Goal: Task Accomplishment & Management: Manage account settings

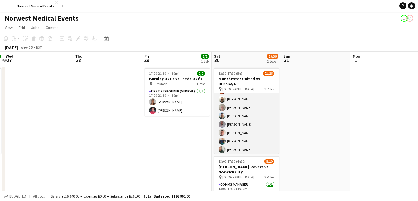
scroll to position [100, 0]
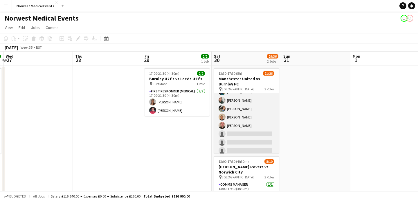
click at [242, 121] on app-card-role "First Responder (Medical) 2A 15/19 12:30-17:30 (5h) [PERSON_NAME] [PERSON_NAME]…" at bounding box center [246, 79] width 65 height 171
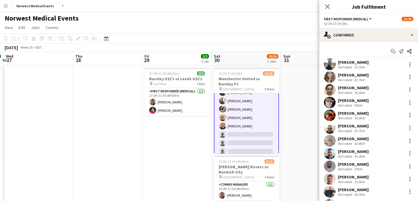
scroll to position [100, 0]
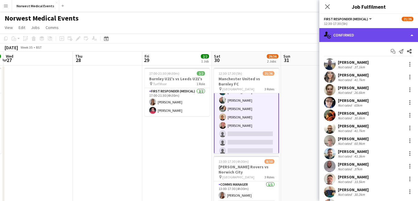
click at [358, 39] on div "single-neutral-actions-check-2 Confirmed" at bounding box center [368, 35] width 99 height 14
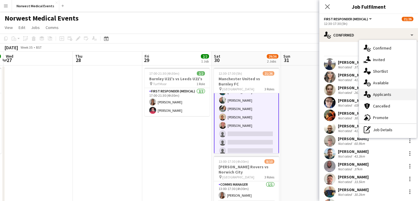
click at [380, 93] on div "single-neutral-actions-information Applicants" at bounding box center [387, 95] width 57 height 12
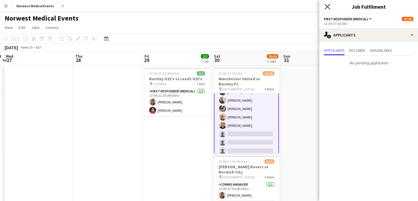
click at [329, 4] on icon at bounding box center [327, 7] width 6 height 6
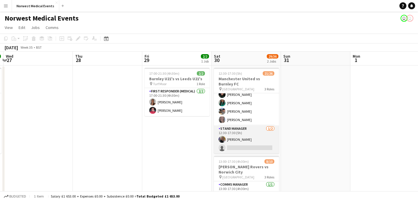
click at [250, 140] on app-card-role "Stand Manager [DATE] 12:30-17:30 (5h) [PERSON_NAME] single-neutral-actions" at bounding box center [246, 140] width 65 height 28
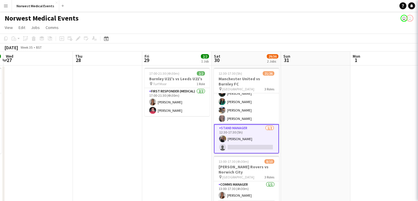
scroll to position [192, 0]
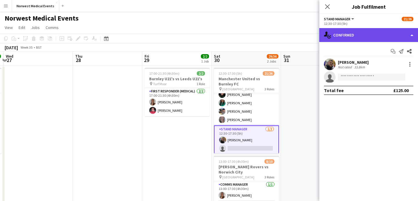
click at [357, 36] on div "single-neutral-actions-check-2 Confirmed" at bounding box center [368, 35] width 99 height 14
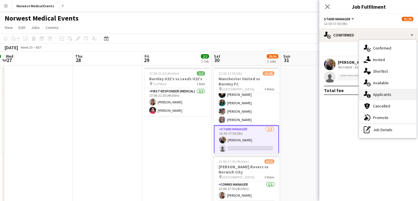
click at [383, 96] on div "single-neutral-actions-information Applicants" at bounding box center [387, 95] width 57 height 12
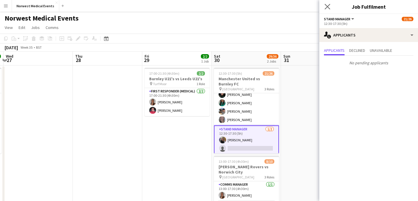
click at [329, 3] on app-icon "Close pop-in" at bounding box center [327, 7] width 8 height 8
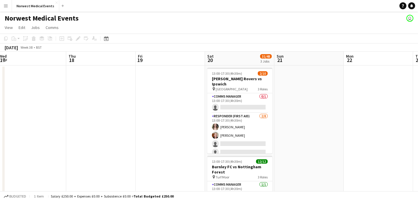
scroll to position [0, 283]
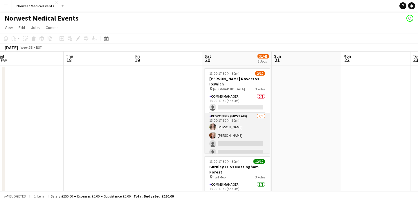
click at [242, 136] on app-card-role "Responder (First Aid) [DATE] 13:00-17:30 (4h30m) [PERSON_NAME] [PERSON_NAME] si…" at bounding box center [237, 152] width 65 height 79
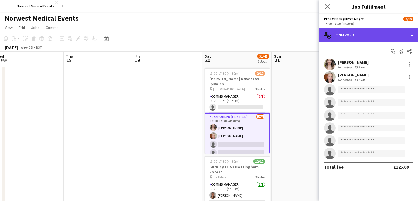
click at [357, 38] on div "single-neutral-actions-check-2 Confirmed" at bounding box center [368, 35] width 99 height 14
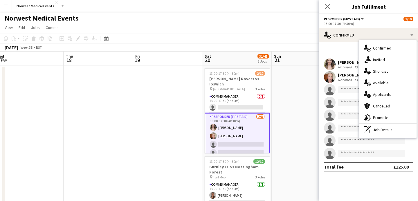
click at [381, 90] on div "single-neutral-actions-information Applicants" at bounding box center [387, 95] width 57 height 12
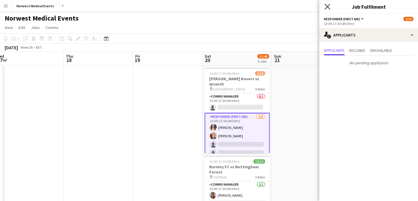
click at [329, 6] on icon "Close pop-in" at bounding box center [327, 7] width 6 height 6
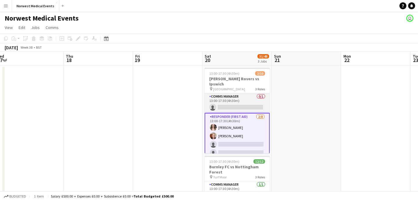
click at [243, 98] on app-card-role "Comms Manager 0/1 13:00-17:30 (4h30m) single-neutral-actions" at bounding box center [237, 103] width 65 height 20
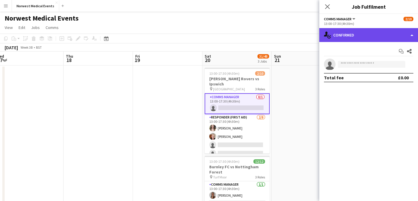
click at [349, 39] on div "single-neutral-actions-check-2 Confirmed" at bounding box center [368, 35] width 99 height 14
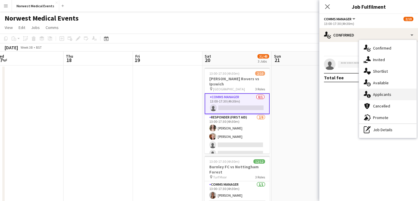
click at [380, 94] on div "single-neutral-actions-information Applicants" at bounding box center [387, 95] width 57 height 12
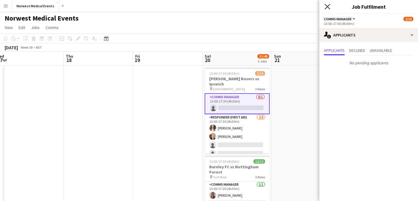
click at [329, 5] on icon at bounding box center [327, 7] width 6 height 6
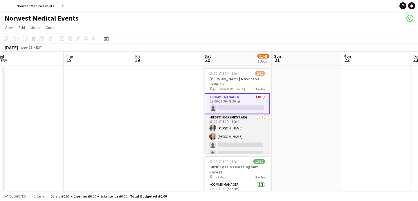
scroll to position [54, 0]
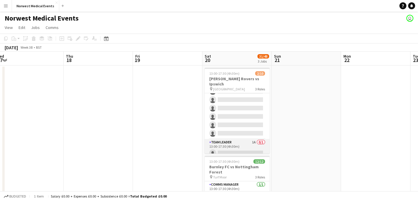
click at [245, 145] on app-card-role "Team Leader 1A 0/1 13:00-17:30 (4h30m) single-neutral-actions" at bounding box center [237, 149] width 65 height 20
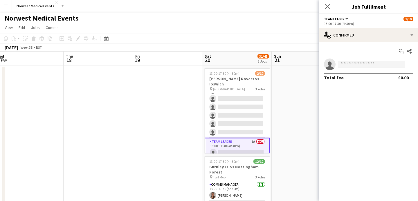
scroll to position [53, 0]
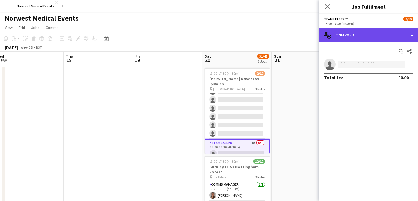
click at [363, 39] on div "single-neutral-actions-check-2 Confirmed" at bounding box center [368, 35] width 99 height 14
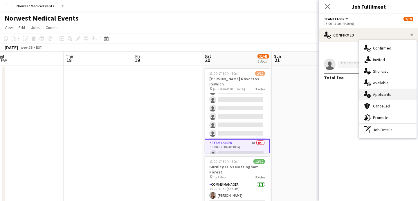
click at [385, 95] on div "single-neutral-actions-information Applicants" at bounding box center [387, 95] width 57 height 12
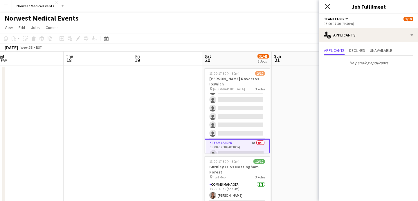
click at [328, 7] on icon at bounding box center [327, 7] width 6 height 6
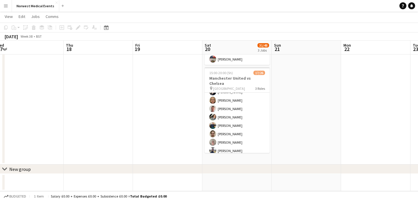
scroll to position [81, 0]
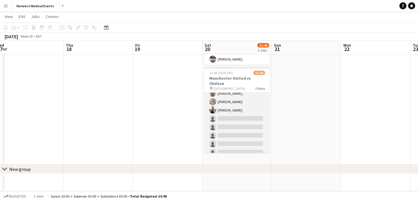
click at [239, 108] on app-card-role "First Responder (Medical) [DATE] 15:00-20:00 (5h) [PERSON_NAME] [PERSON_NAME] […" at bounding box center [237, 97] width 65 height 171
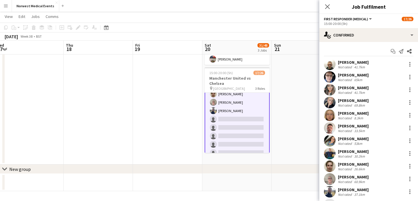
scroll to position [81, 0]
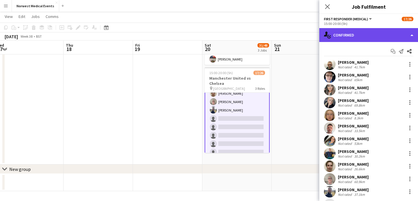
click at [350, 38] on div "single-neutral-actions-check-2 Confirmed" at bounding box center [368, 35] width 99 height 14
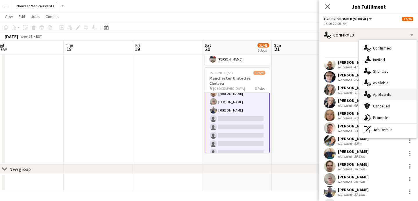
click at [390, 93] on div "single-neutral-actions-information Applicants" at bounding box center [387, 95] width 57 height 12
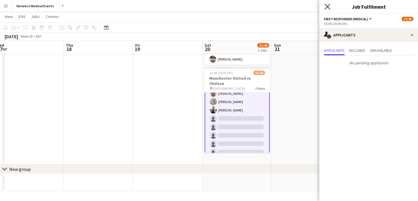
click at [327, 4] on icon "Close pop-in" at bounding box center [327, 7] width 6 height 6
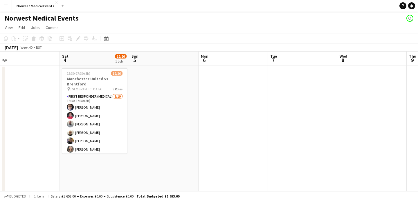
scroll to position [0, 297]
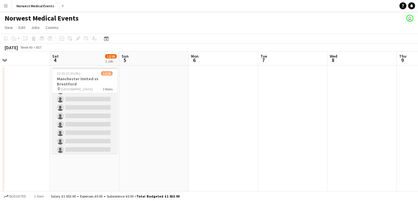
click at [92, 110] on app-card-role "First Responder (Medical) [DATE] 12:30-17:30 (5h) [PERSON_NAME] [PERSON_NAME] […" at bounding box center [84, 95] width 65 height 171
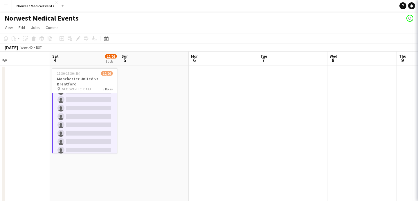
scroll to position [84, 0]
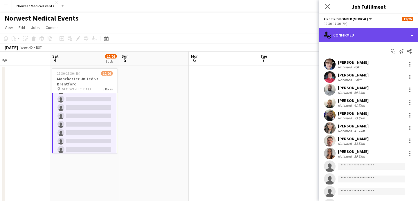
click at [358, 37] on div "single-neutral-actions-check-2 Confirmed" at bounding box center [368, 35] width 99 height 14
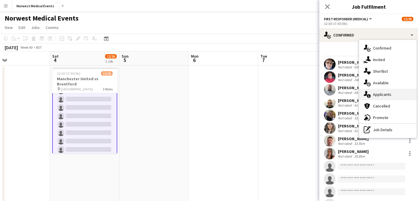
click at [392, 93] on div "single-neutral-actions-information Applicants" at bounding box center [387, 95] width 57 height 12
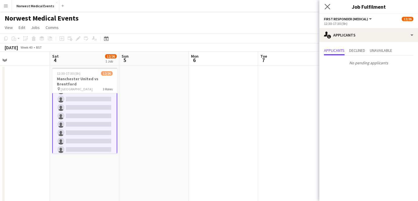
click at [327, 9] on app-icon "Close pop-in" at bounding box center [327, 7] width 8 height 8
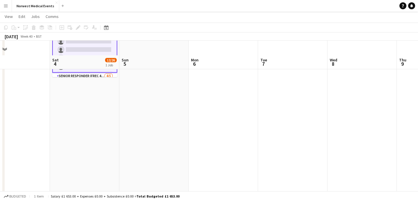
scroll to position [91, 0]
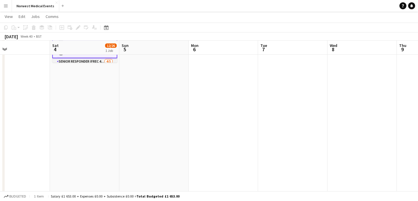
click at [99, 62] on app-card-role "Senior Responder (FREC 4 or Above) [DATE] 12:30-17:30 (5h) [PERSON_NAME] [PERSO…" at bounding box center [84, 84] width 65 height 53
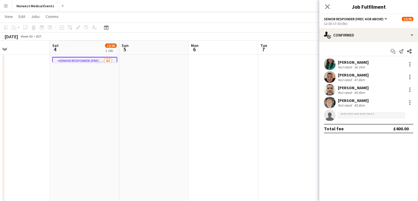
scroll to position [116, 0]
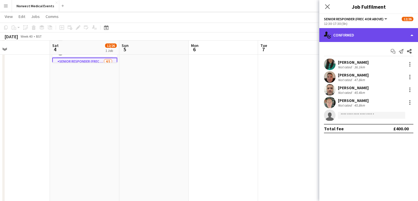
click at [356, 35] on div "single-neutral-actions-check-2 Confirmed" at bounding box center [368, 35] width 99 height 14
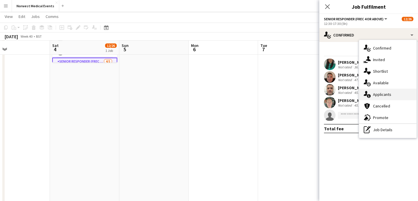
click at [388, 95] on div "single-neutral-actions-information Applicants" at bounding box center [387, 95] width 57 height 12
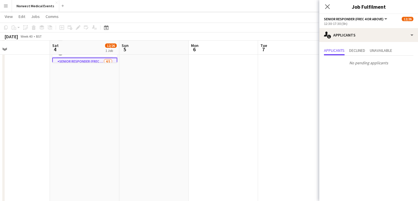
click at [329, 7] on icon "Close pop-in" at bounding box center [327, 6] width 5 height 5
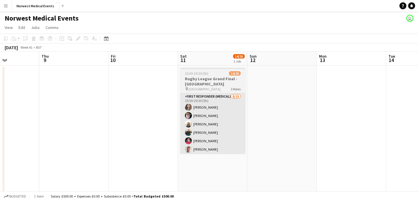
scroll to position [0, 247]
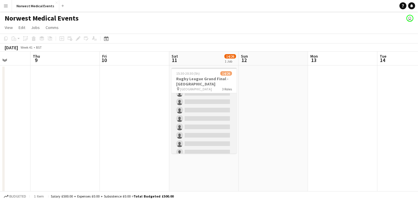
click at [210, 111] on app-card-role "First Responder (Medical) [DATE] 15:30-20:30 (5h) [PERSON_NAME] [PERSON_NAME] […" at bounding box center [204, 72] width 65 height 171
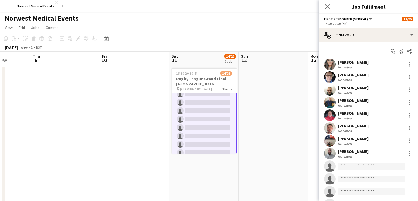
scroll to position [0, 0]
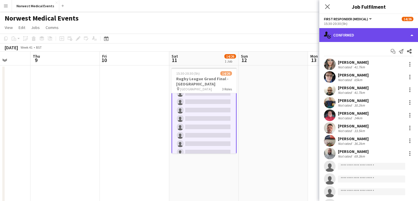
click at [348, 37] on div "single-neutral-actions-check-2 Confirmed" at bounding box center [368, 35] width 99 height 14
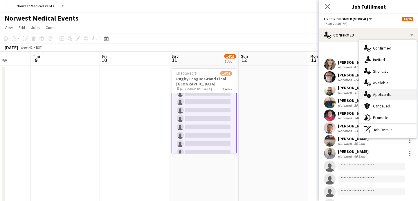
click at [383, 97] on div "single-neutral-actions-information Applicants" at bounding box center [387, 95] width 57 height 12
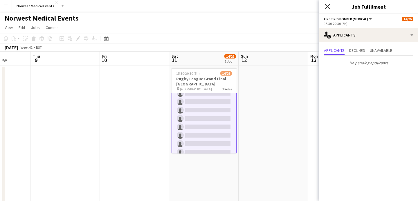
click at [327, 8] on icon "Close pop-in" at bounding box center [327, 7] width 6 height 6
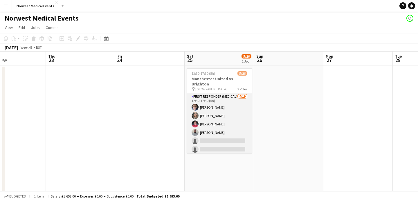
click at [213, 119] on app-card-role "First Responder (Medical) [DATE] 12:30-17:30 (5h) [PERSON_NAME] [PERSON_NAME] […" at bounding box center [219, 178] width 65 height 171
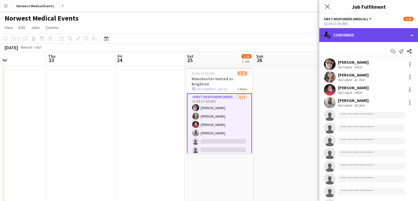
click at [348, 34] on div "single-neutral-actions-check-2 Confirmed" at bounding box center [368, 35] width 99 height 14
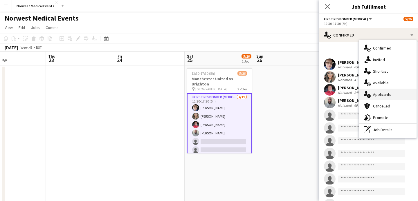
click at [383, 97] on div "single-neutral-actions-information Applicants" at bounding box center [387, 95] width 57 height 12
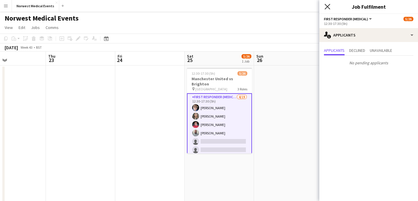
click at [329, 6] on icon at bounding box center [327, 7] width 6 height 6
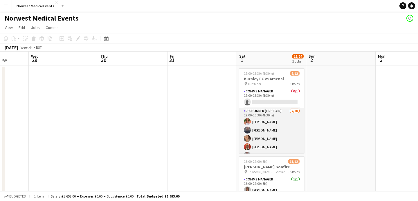
click at [272, 123] on app-card-role "Responder (First Aid) [DATE] 12:00-16:30 (4h30m) [PERSON_NAME] [PERSON_NAME] [P…" at bounding box center [271, 155] width 65 height 95
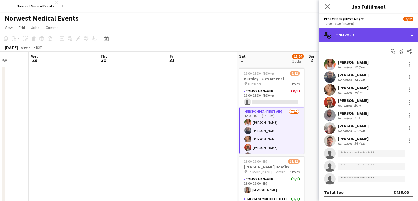
click at [368, 28] on div "single-neutral-actions-check-2 Confirmed" at bounding box center [368, 35] width 99 height 14
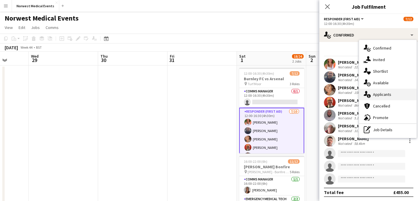
click at [381, 93] on div "single-neutral-actions-information Applicants" at bounding box center [387, 95] width 57 height 12
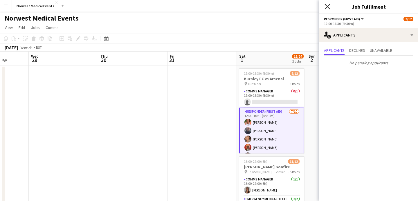
click at [327, 7] on icon "Close pop-in" at bounding box center [327, 7] width 6 height 6
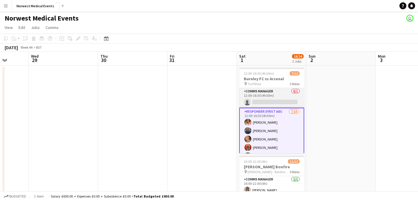
click at [282, 94] on app-card-role "Comms Manager 0/1 12:00-16:30 (4h30m) single-neutral-actions" at bounding box center [271, 98] width 65 height 20
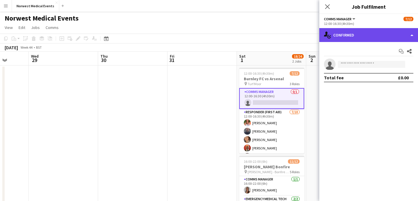
click at [352, 33] on div "single-neutral-actions-check-2 Confirmed" at bounding box center [368, 35] width 99 height 14
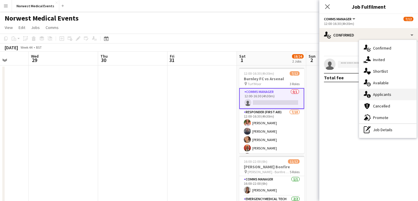
click at [378, 98] on div "single-neutral-actions-information Applicants" at bounding box center [387, 95] width 57 height 12
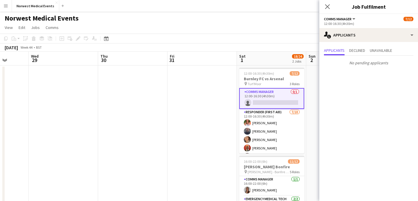
click at [327, 6] on icon at bounding box center [327, 6] width 5 height 5
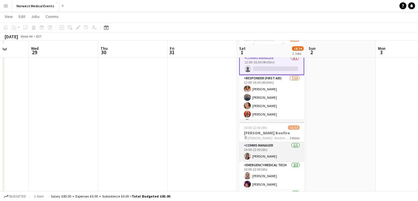
scroll to position [37, 0]
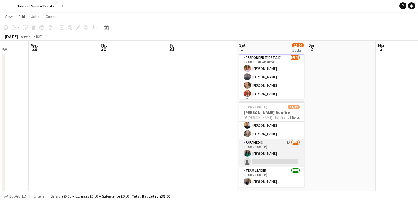
click at [272, 154] on app-card-role "Paramedic 1A [DATE] 16:00-22:00 (6h) [PERSON_NAME] single-neutral-actions" at bounding box center [271, 154] width 65 height 28
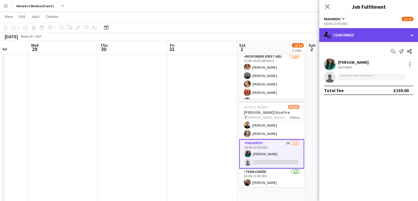
click at [361, 34] on div "single-neutral-actions-check-2 Confirmed" at bounding box center [368, 35] width 99 height 14
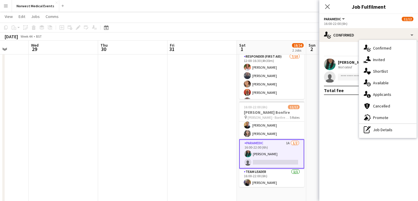
click at [379, 95] on div "single-neutral-actions-information Applicants" at bounding box center [387, 95] width 57 height 12
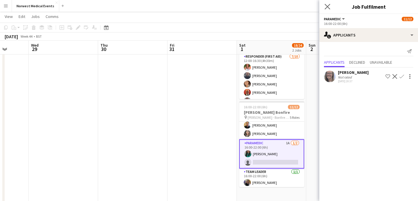
click at [328, 3] on app-icon "Close pop-in" at bounding box center [327, 7] width 8 height 8
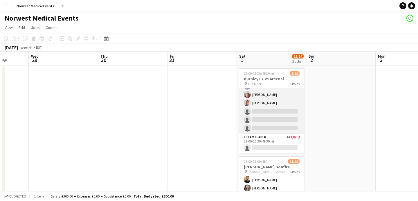
click at [276, 114] on app-card-role "Responder (First Aid) [DATE] 12:00-16:30 (4h30m) [PERSON_NAME] [PERSON_NAME] [P…" at bounding box center [271, 86] width 65 height 95
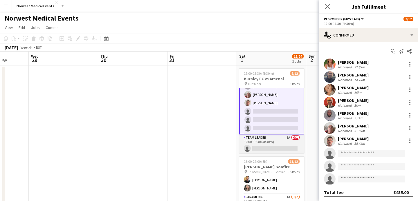
click at [271, 146] on app-card-role "Team Leader 1A 0/1 12:00-16:30 (4h30m) single-neutral-actions" at bounding box center [271, 145] width 65 height 20
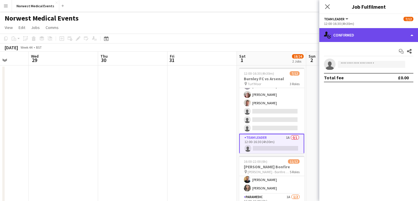
click at [346, 35] on div "single-neutral-actions-check-2 Confirmed" at bounding box center [368, 35] width 99 height 14
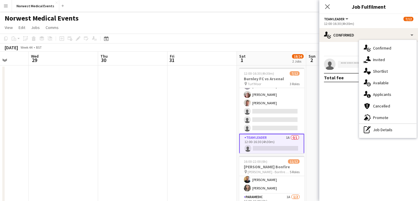
click at [373, 90] on div "single-neutral-actions-information Applicants" at bounding box center [387, 95] width 57 height 12
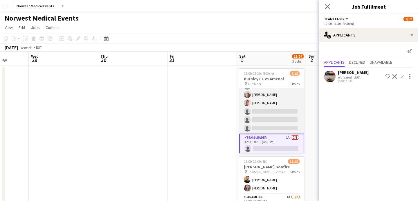
click at [269, 117] on app-card-role "Responder (First Aid) [DATE] 12:00-16:30 (4h30m) [PERSON_NAME] [PERSON_NAME] [P…" at bounding box center [271, 86] width 65 height 95
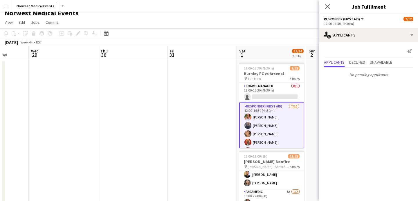
scroll to position [0, 0]
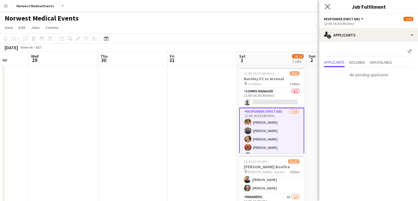
click at [326, 10] on app-icon "Close pop-in" at bounding box center [327, 7] width 8 height 8
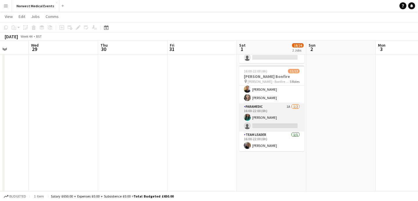
scroll to position [91, 0]
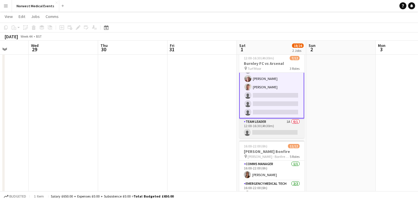
click at [272, 127] on app-card-role "Team Leader 1A 0/1 12:00-16:30 (4h30m) single-neutral-actions" at bounding box center [271, 129] width 65 height 20
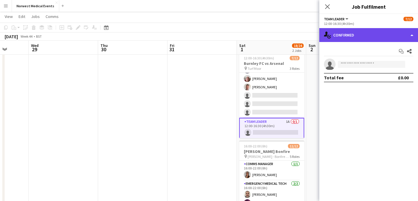
click at [362, 30] on div "single-neutral-actions-check-2 Confirmed" at bounding box center [368, 35] width 99 height 14
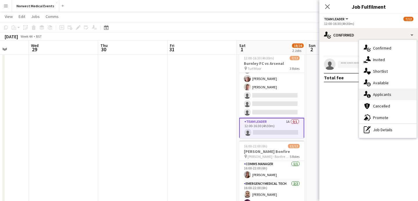
click at [380, 94] on div "single-neutral-actions-information Applicants" at bounding box center [387, 95] width 57 height 12
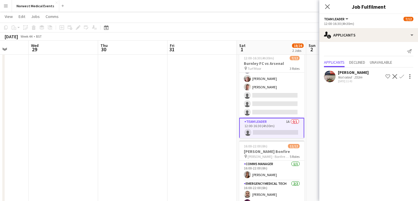
click at [403, 78] on app-icon "Confirm" at bounding box center [401, 76] width 5 height 5
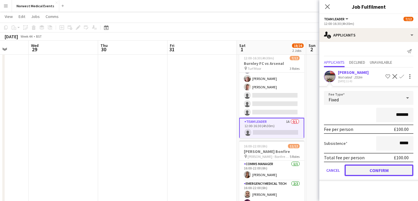
click at [373, 171] on button "Confirm" at bounding box center [378, 171] width 69 height 12
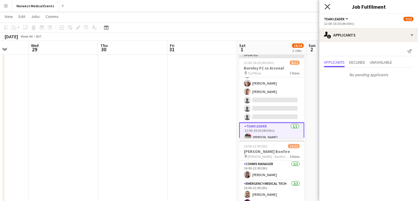
click at [326, 4] on icon "Close pop-in" at bounding box center [327, 7] width 6 height 6
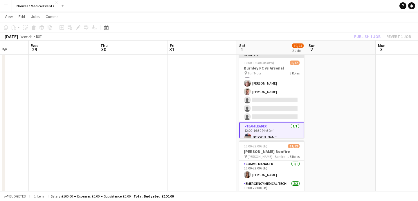
click at [362, 36] on div "Publish 1 job Revert 1 job" at bounding box center [382, 37] width 71 height 8
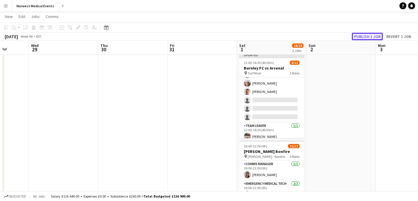
click at [362, 36] on button "Publish 1 job" at bounding box center [367, 37] width 31 height 8
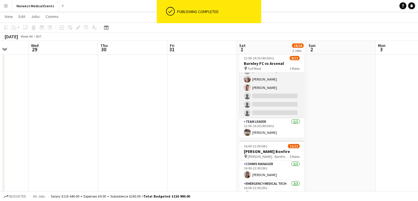
click at [267, 101] on app-card-role "Responder (First Aid) [DATE] 12:00-16:30 (4h30m) [PERSON_NAME] [PERSON_NAME] [P…" at bounding box center [271, 70] width 65 height 95
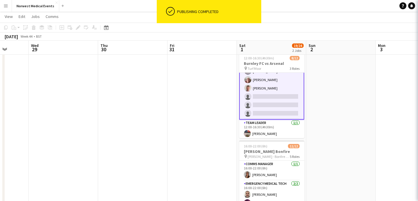
scroll to position [70, 0]
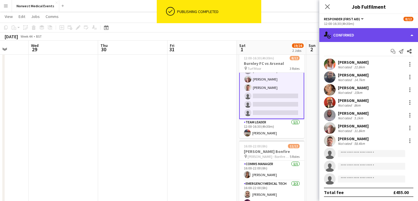
click at [354, 33] on div "single-neutral-actions-check-2 Confirmed" at bounding box center [368, 35] width 99 height 14
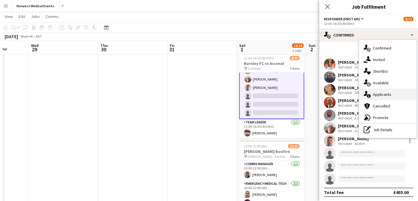
click at [382, 92] on div "single-neutral-actions-information Applicants" at bounding box center [387, 95] width 57 height 12
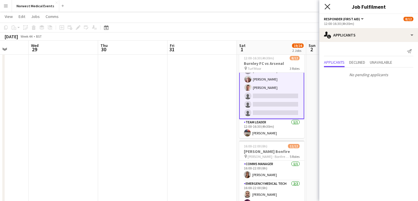
click at [328, 6] on icon "Close pop-in" at bounding box center [327, 7] width 6 height 6
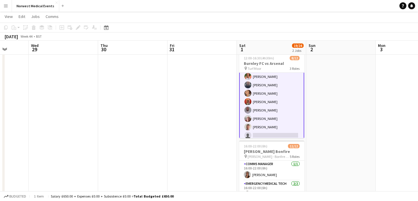
scroll to position [0, 0]
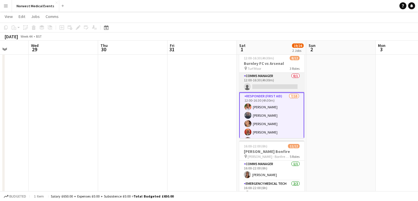
click at [286, 88] on app-card-role "Comms Manager 0/1 12:00-16:30 (4h30m) single-neutral-actions" at bounding box center [271, 83] width 65 height 20
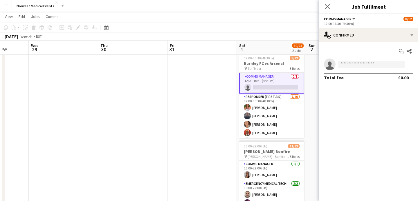
click at [325, 3] on app-icon "Close pop-in" at bounding box center [327, 6] width 7 height 7
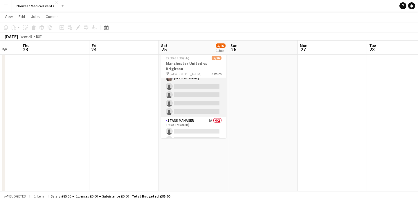
scroll to position [187, 0]
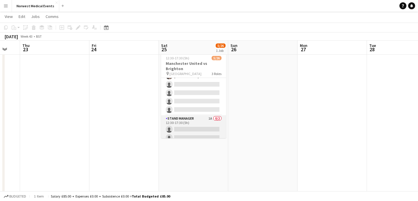
click at [207, 122] on app-card-role "Stand Manager 1A 0/2 12:30-17:30 (5h) single-neutral-actions single-neutral-act…" at bounding box center [193, 130] width 65 height 28
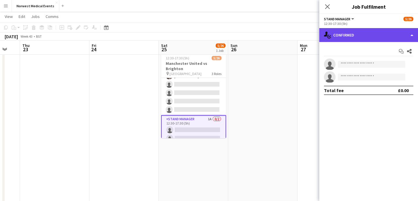
click at [353, 32] on div "single-neutral-actions-check-2 Confirmed" at bounding box center [368, 35] width 99 height 14
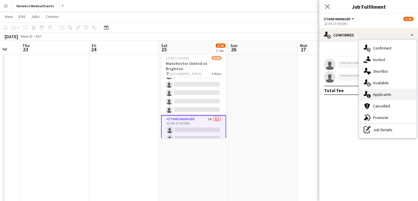
click at [386, 94] on div "single-neutral-actions-information Applicants" at bounding box center [387, 95] width 57 height 12
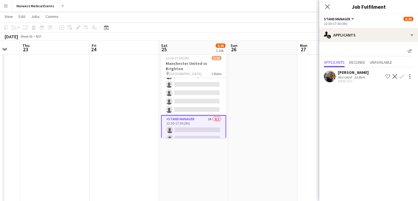
click at [401, 76] on app-icon "Confirm" at bounding box center [401, 76] width 5 height 5
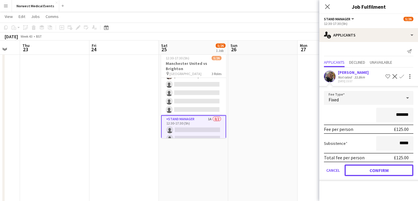
click at [376, 170] on button "Confirm" at bounding box center [378, 171] width 69 height 12
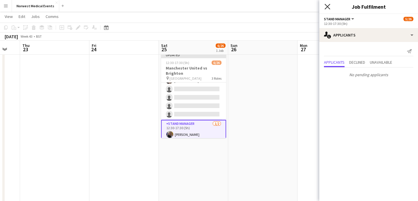
click at [327, 9] on icon "Close pop-in" at bounding box center [327, 7] width 6 height 6
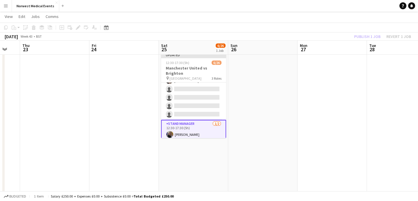
click at [369, 39] on div "Publish 1 job Revert 1 job" at bounding box center [382, 37] width 71 height 8
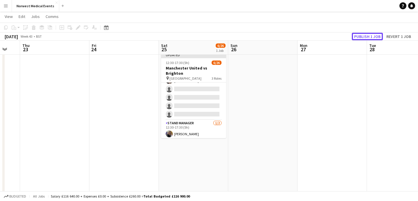
click at [369, 39] on button "Publish 1 job" at bounding box center [367, 37] width 31 height 8
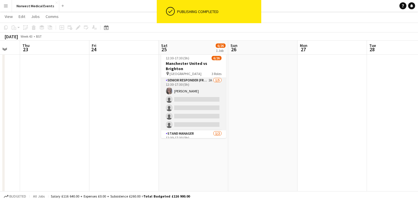
click at [194, 94] on app-card-role "Senior Responder (FREC 4 or Above) 2A [DATE] 12:30-17:30 (5h) [PERSON_NAME] sin…" at bounding box center [193, 103] width 65 height 53
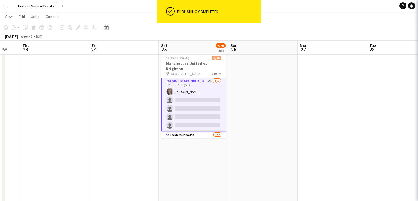
scroll to position [173, 0]
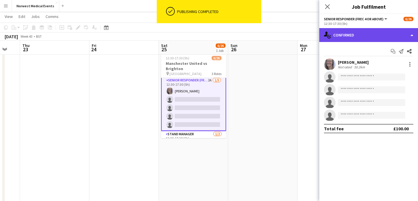
click at [350, 33] on div "single-neutral-actions-check-2 Confirmed" at bounding box center [368, 35] width 99 height 14
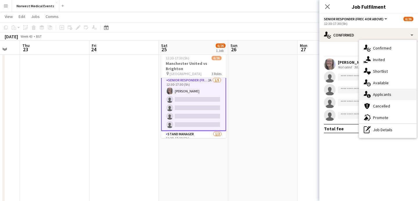
click at [383, 94] on div "single-neutral-actions-information Applicants" at bounding box center [387, 95] width 57 height 12
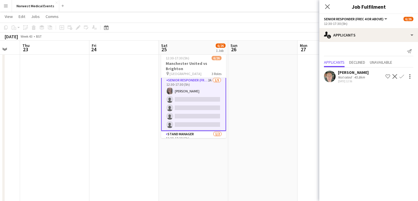
click at [402, 76] on app-icon "Confirm" at bounding box center [401, 76] width 5 height 5
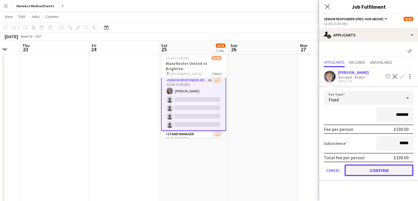
click at [368, 169] on button "Confirm" at bounding box center [378, 171] width 69 height 12
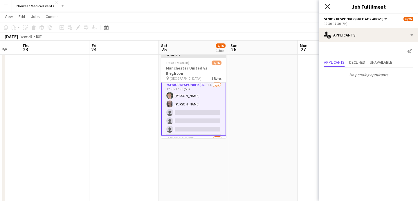
click at [329, 8] on icon "Close pop-in" at bounding box center [327, 7] width 6 height 6
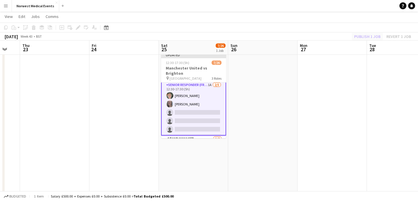
click at [362, 38] on div "Publish 1 job Revert 1 job" at bounding box center [382, 37] width 71 height 8
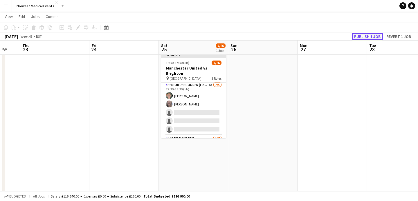
click at [362, 38] on button "Publish 1 job" at bounding box center [367, 37] width 31 height 8
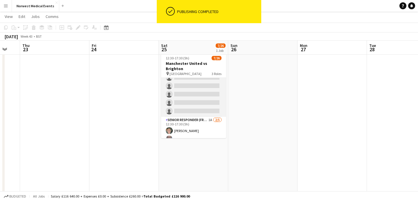
click at [204, 91] on app-card-role "First Responder (Medical) [DATE] 12:30-17:30 (5h) [PERSON_NAME] [PERSON_NAME] […" at bounding box center [193, 31] width 65 height 171
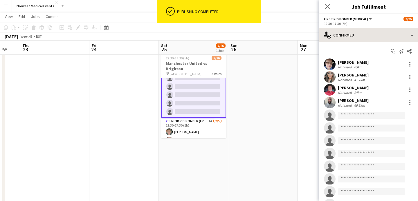
scroll to position [133, 0]
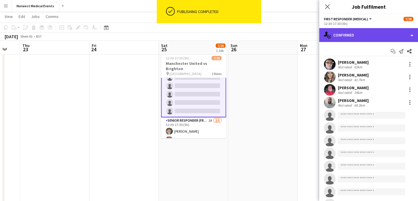
click at [363, 34] on div "single-neutral-actions-check-2 Confirmed" at bounding box center [368, 35] width 99 height 14
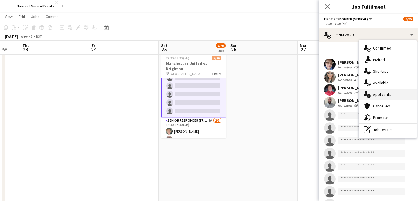
click at [382, 94] on div "single-neutral-actions-information Applicants" at bounding box center [387, 95] width 57 height 12
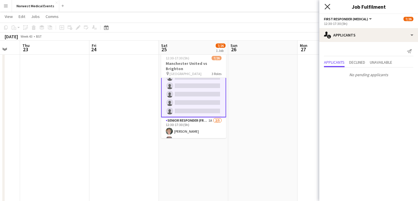
click at [329, 8] on icon "Close pop-in" at bounding box center [327, 7] width 6 height 6
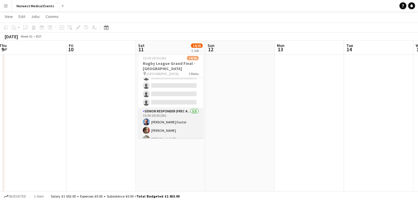
scroll to position [156, 0]
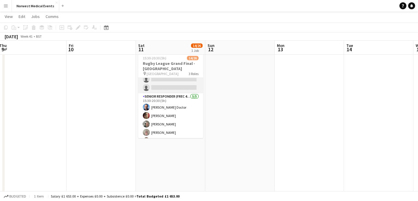
click at [169, 88] on app-card-role "First Responder (Medical) [DATE] 15:30-20:30 (5h) [PERSON_NAME] [PERSON_NAME] […" at bounding box center [170, 7] width 65 height 171
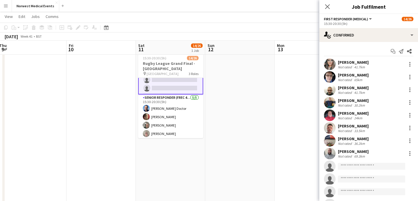
scroll to position [156, 0]
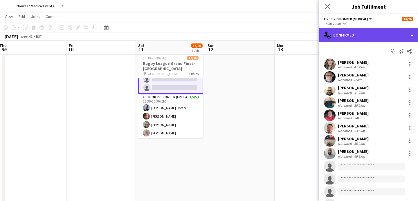
click at [355, 33] on div "single-neutral-actions-check-2 Confirmed" at bounding box center [368, 35] width 99 height 14
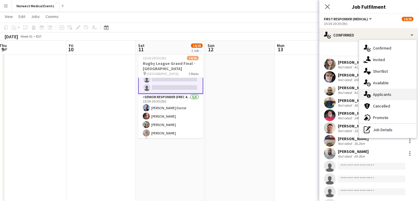
click at [392, 95] on div "single-neutral-actions-information Applicants" at bounding box center [387, 95] width 57 height 12
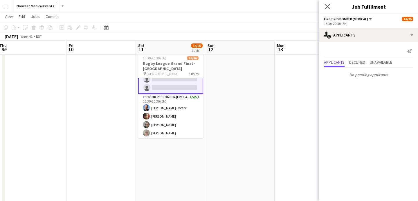
click at [327, 10] on app-icon "Close pop-in" at bounding box center [327, 7] width 8 height 8
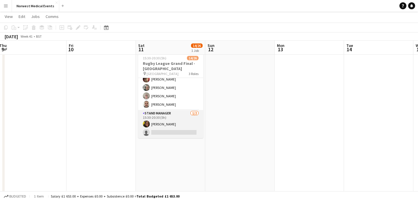
click at [178, 124] on app-card-role "Stand Manager [DATE] 15:30-20:30 (5h) [PERSON_NAME] single-neutral-actions" at bounding box center [170, 124] width 65 height 28
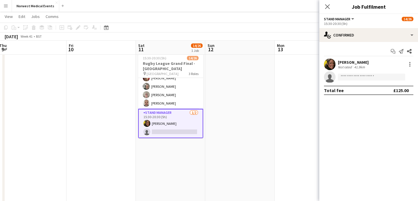
scroll to position [192, 0]
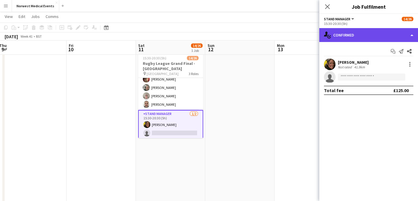
click at [365, 35] on div "single-neutral-actions-check-2 Confirmed" at bounding box center [368, 35] width 99 height 14
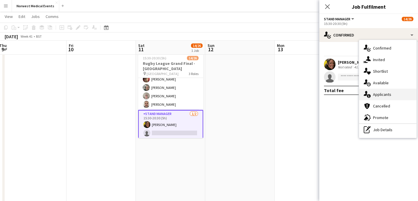
click at [385, 96] on div "single-neutral-actions-information Applicants" at bounding box center [387, 95] width 57 height 12
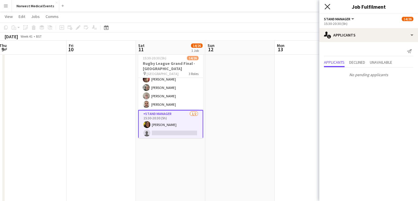
click at [329, 8] on icon "Close pop-in" at bounding box center [327, 7] width 6 height 6
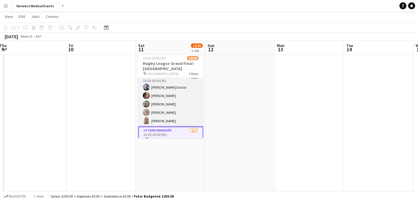
scroll to position [176, 0]
click at [165, 107] on app-card-role "Senior Responder (FREC 4 or Above) [DATE] 15:30-20:30 (5h) [PERSON_NAME] Doctor…" at bounding box center [170, 100] width 65 height 53
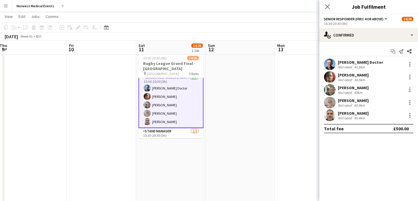
scroll to position [176, 0]
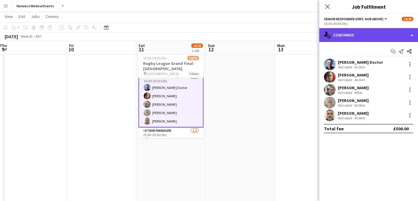
click at [373, 34] on div "single-neutral-actions-check-2 Confirmed" at bounding box center [368, 35] width 99 height 14
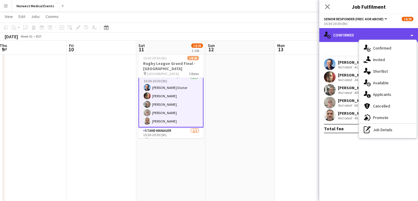
click at [372, 34] on div "single-neutral-actions-check-2 Confirmed" at bounding box center [368, 35] width 99 height 14
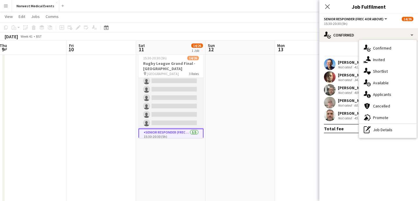
click at [168, 101] on app-card-role "First Responder (Medical) [DATE] 15:30-20:30 (5h) [PERSON_NAME] [PERSON_NAME] […" at bounding box center [170, 43] width 65 height 171
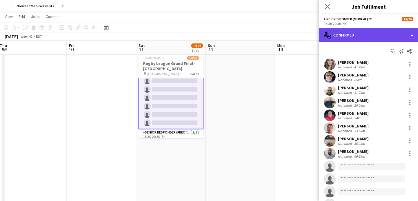
click at [358, 30] on div "single-neutral-actions-check-2 Confirmed" at bounding box center [368, 35] width 99 height 14
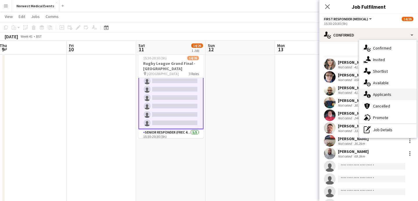
click at [382, 94] on div "single-neutral-actions-information Applicants" at bounding box center [387, 95] width 57 height 12
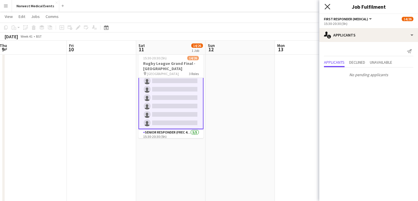
click at [325, 5] on icon "Close pop-in" at bounding box center [327, 7] width 6 height 6
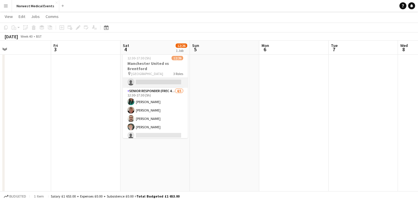
scroll to position [192, 0]
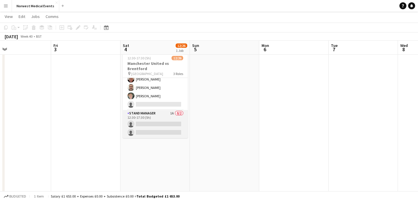
click at [158, 123] on app-card-role "Stand Manager 1A 0/2 12:30-17:30 (5h) single-neutral-actions single-neutral-act…" at bounding box center [155, 124] width 65 height 28
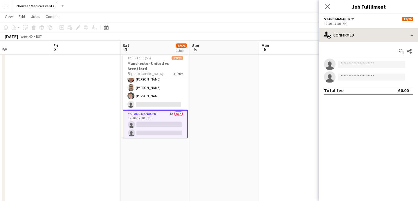
scroll to position [120, 0]
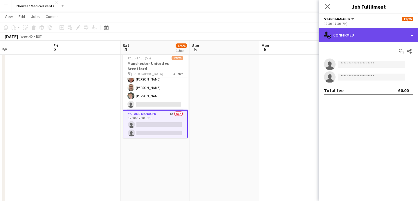
click at [365, 35] on div "single-neutral-actions-check-2 Confirmed" at bounding box center [368, 35] width 99 height 14
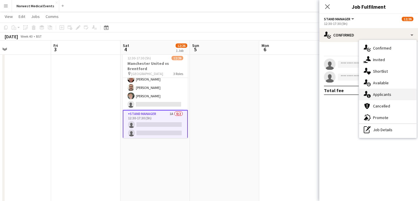
click at [380, 93] on div "single-neutral-actions-information Applicants" at bounding box center [387, 95] width 57 height 12
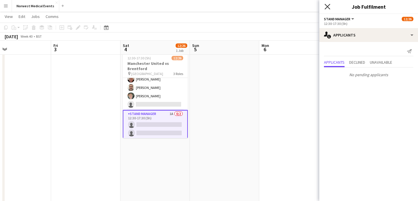
click at [328, 6] on icon "Close pop-in" at bounding box center [327, 7] width 6 height 6
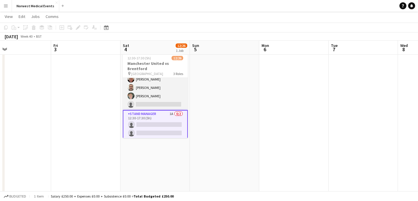
click at [160, 99] on app-card-role "Senior Responder (FREC 4 or Above) [DATE] 12:30-17:30 (5h) [PERSON_NAME] [PERSO…" at bounding box center [155, 83] width 65 height 53
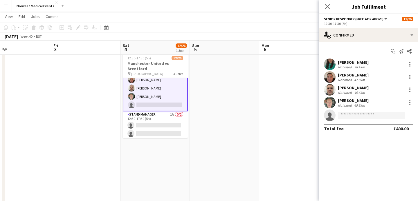
scroll to position [193, 0]
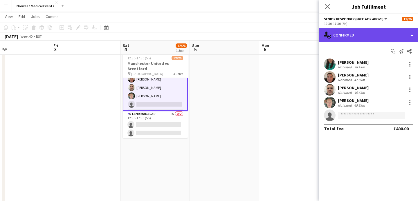
click at [368, 39] on div "single-neutral-actions-check-2 Confirmed" at bounding box center [368, 35] width 99 height 14
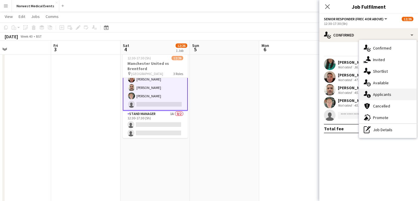
click at [385, 93] on div "single-neutral-actions-information Applicants" at bounding box center [387, 95] width 57 height 12
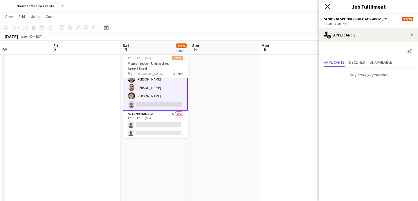
click at [328, 5] on icon "Close pop-in" at bounding box center [327, 7] width 6 height 6
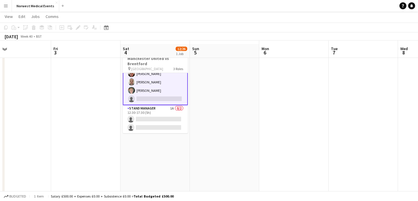
scroll to position [23, 0]
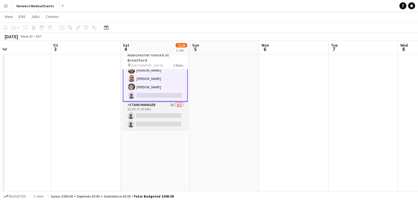
click at [155, 118] on app-card-role "Stand Manager 1A 0/2 12:30-17:30 (5h) single-neutral-actions single-neutral-act…" at bounding box center [155, 116] width 65 height 28
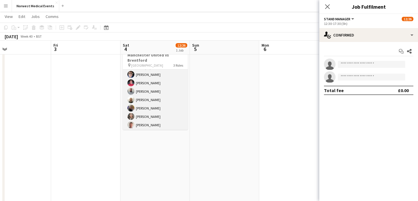
scroll to position [0, 0]
click at [165, 106] on app-card-role "First Responder (Medical) [DATE] 12:30-17:30 (5h) [PERSON_NAME] [PERSON_NAME] […" at bounding box center [155, 155] width 65 height 171
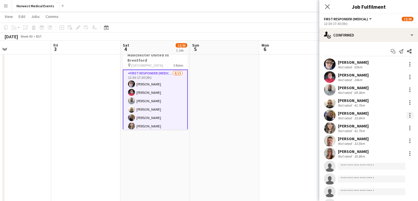
click at [407, 115] on div at bounding box center [409, 115] width 7 height 7
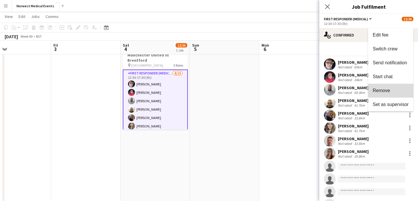
click at [396, 95] on button "Remove" at bounding box center [390, 91] width 45 height 14
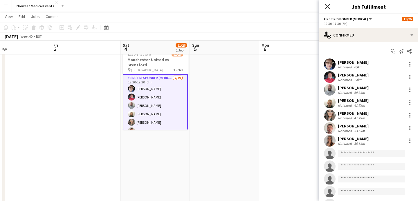
click at [328, 9] on icon "Close pop-in" at bounding box center [327, 7] width 6 height 6
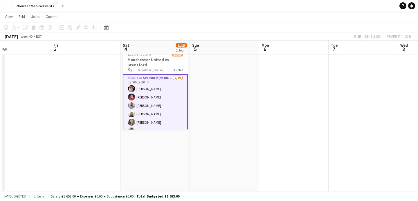
click at [371, 37] on div "Publish 1 job Revert 1 job" at bounding box center [382, 37] width 71 height 8
click at [371, 37] on button "Publish 1 job" at bounding box center [367, 37] width 31 height 8
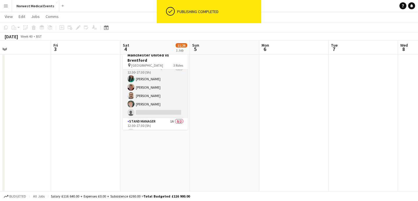
scroll to position [192, 0]
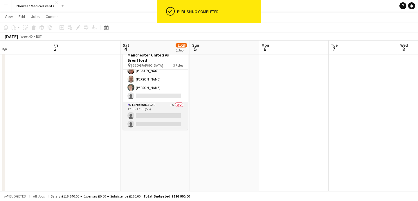
click at [162, 111] on app-card-role "Stand Manager 1A 0/2 12:30-17:30 (5h) single-neutral-actions single-neutral-act…" at bounding box center [155, 116] width 65 height 28
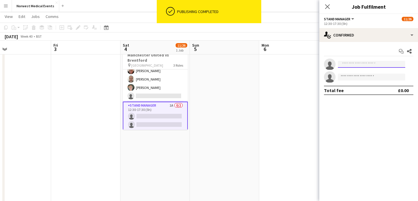
click at [356, 62] on input at bounding box center [371, 64] width 67 height 7
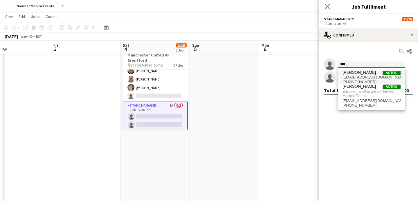
type input "****"
click at [357, 73] on span "[PERSON_NAME]" at bounding box center [358, 72] width 33 height 5
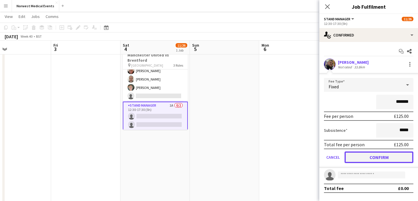
click at [382, 154] on button "Confirm" at bounding box center [378, 158] width 69 height 12
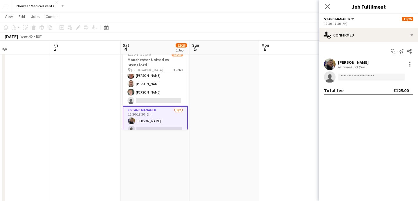
click at [328, 8] on icon at bounding box center [327, 6] width 5 height 5
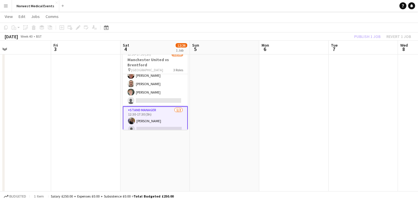
click at [367, 36] on div "Publish 1 job Revert 1 job" at bounding box center [382, 37] width 71 height 8
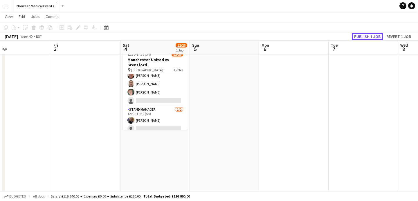
click at [367, 36] on button "Publish 1 job" at bounding box center [367, 37] width 31 height 8
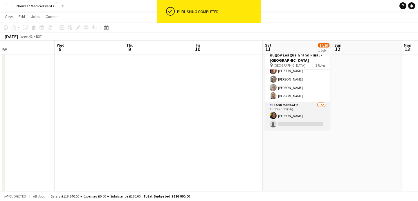
click at [291, 116] on app-card-role "Stand Manager [DATE] 15:30-20:30 (5h) [PERSON_NAME] single-neutral-actions" at bounding box center [297, 116] width 65 height 28
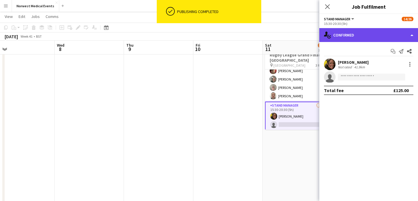
click at [362, 37] on div "single-neutral-actions-check-2 Confirmed" at bounding box center [368, 35] width 99 height 14
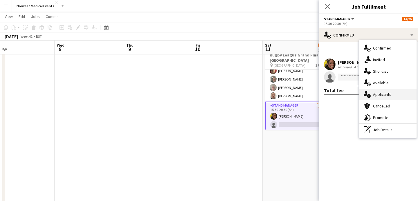
click at [384, 96] on div "single-neutral-actions-information Applicants" at bounding box center [387, 95] width 57 height 12
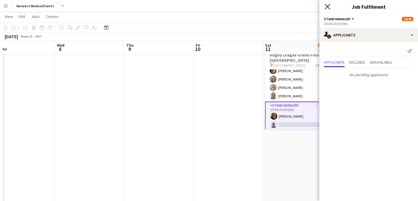
click at [327, 6] on icon at bounding box center [327, 7] width 6 height 6
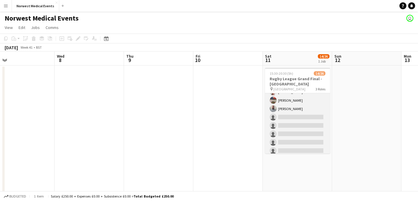
scroll to position [106, 0]
click at [299, 112] on app-card-role "First Responder (Medical) [DATE] 15:30-20:30 (5h) [PERSON_NAME] [PERSON_NAME] […" at bounding box center [297, 72] width 65 height 171
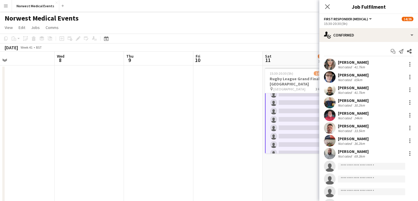
scroll to position [107, 0]
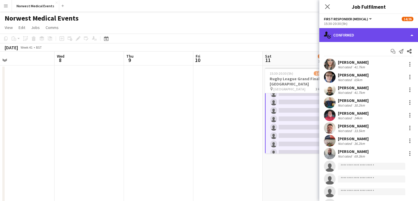
click at [358, 32] on div "single-neutral-actions-check-2 Confirmed" at bounding box center [368, 35] width 99 height 14
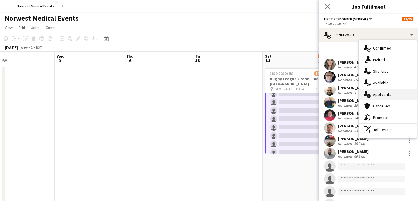
click at [381, 92] on div "single-neutral-actions-information Applicants" at bounding box center [387, 95] width 57 height 12
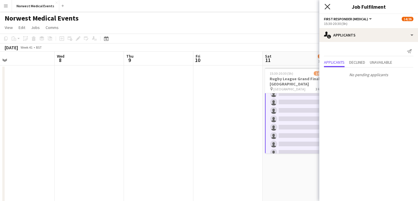
click at [326, 4] on icon "Close pop-in" at bounding box center [327, 7] width 6 height 6
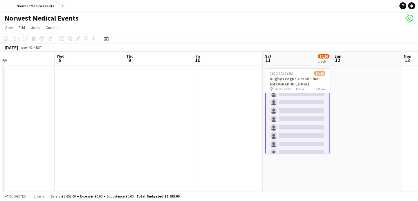
click at [302, 111] on app-card-role "First Responder (Medical) [DATE] 15:30-20:30 (5h) [PERSON_NAME] [PERSON_NAME] […" at bounding box center [297, 73] width 65 height 172
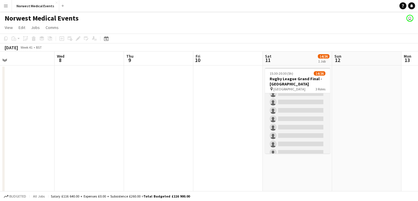
click at [302, 111] on app-card-role "First Responder (Medical) [DATE] 15:30-20:30 (5h) [PERSON_NAME] [PERSON_NAME] […" at bounding box center [297, 72] width 65 height 171
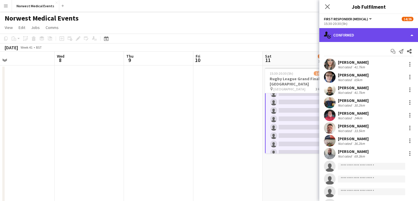
click at [348, 35] on div "single-neutral-actions-check-2 Confirmed" at bounding box center [368, 35] width 99 height 14
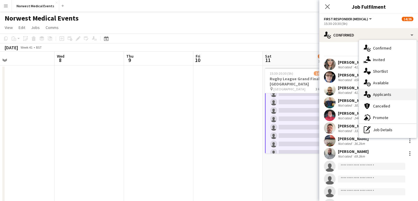
click at [373, 93] on div "single-neutral-actions-information Applicants" at bounding box center [387, 95] width 57 height 12
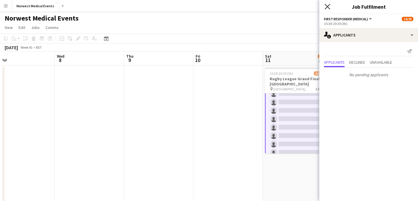
click at [327, 7] on icon at bounding box center [327, 7] width 6 height 6
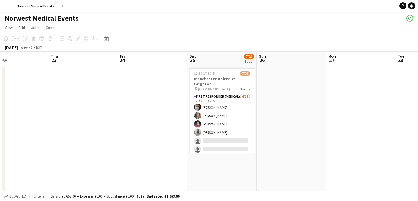
scroll to position [0, 207]
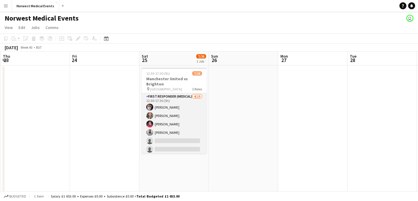
click at [178, 117] on app-card-role "First Responder (Medical) [DATE] 12:30-17:30 (5h) [PERSON_NAME] [PERSON_NAME] […" at bounding box center [174, 178] width 65 height 171
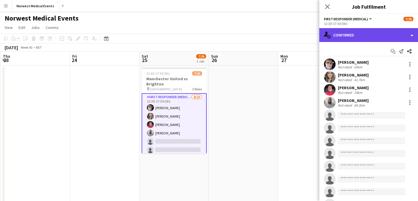
click at [347, 39] on div "single-neutral-actions-check-2 Confirmed" at bounding box center [368, 35] width 99 height 14
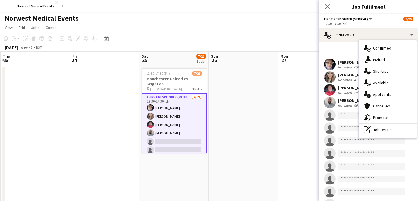
click at [388, 97] on div "single-neutral-actions-information Applicants" at bounding box center [387, 95] width 57 height 12
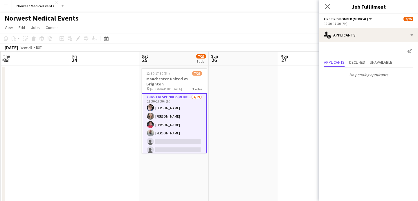
click at [328, 6] on icon at bounding box center [327, 6] width 5 height 5
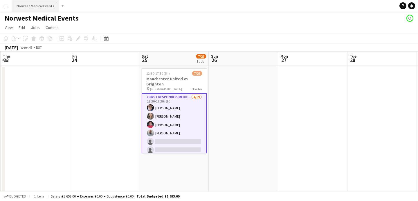
click at [35, 8] on button "Norwest Medical Events Close" at bounding box center [35, 5] width 47 height 11
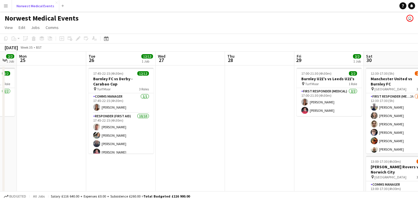
scroll to position [0, 293]
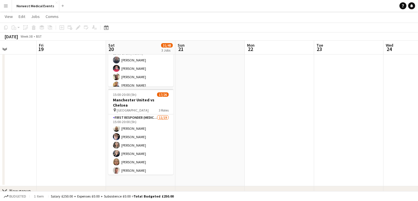
scroll to position [176, 0]
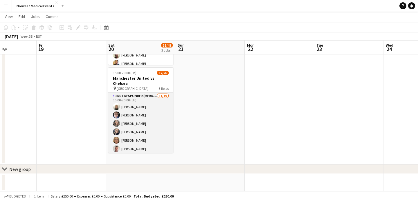
click at [141, 114] on app-card-role "First Responder (Medical) [DATE] 15:00-20:00 (5h) [PERSON_NAME] [PERSON_NAME] […" at bounding box center [140, 178] width 65 height 171
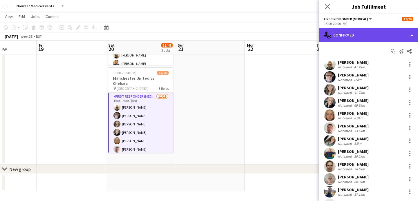
click at [367, 38] on div "single-neutral-actions-check-2 Confirmed" at bounding box center [368, 35] width 99 height 14
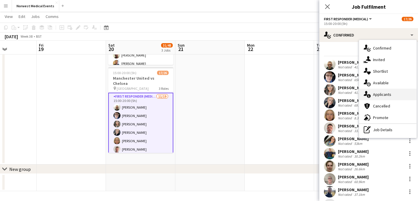
click at [380, 94] on div "single-neutral-actions-information Applicants" at bounding box center [387, 95] width 57 height 12
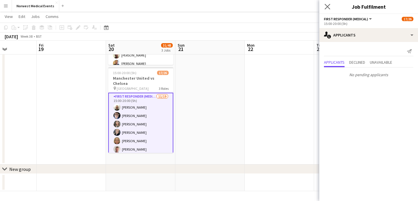
click at [330, 4] on app-icon "Close pop-in" at bounding box center [327, 7] width 8 height 8
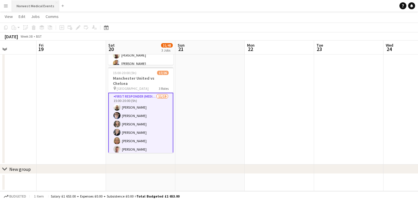
click at [35, 4] on button "Norwest Medical Events Close" at bounding box center [35, 5] width 47 height 11
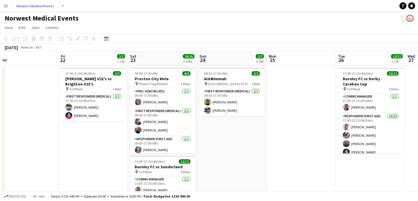
scroll to position [0, 253]
